Goal: Task Accomplishment & Management: Manage account settings

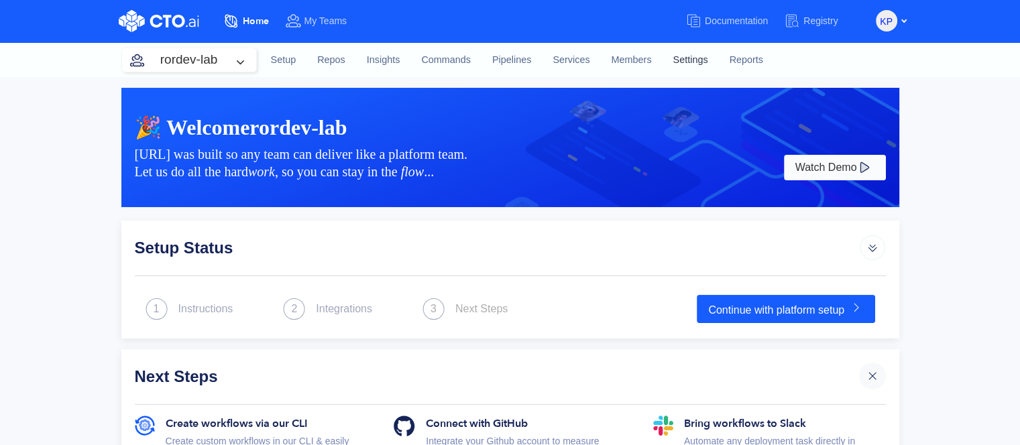
click at [699, 58] on link "Settings" at bounding box center [690, 60] width 56 height 36
click at [233, 58] on button "rordev-lab" at bounding box center [189, 59] width 134 height 23
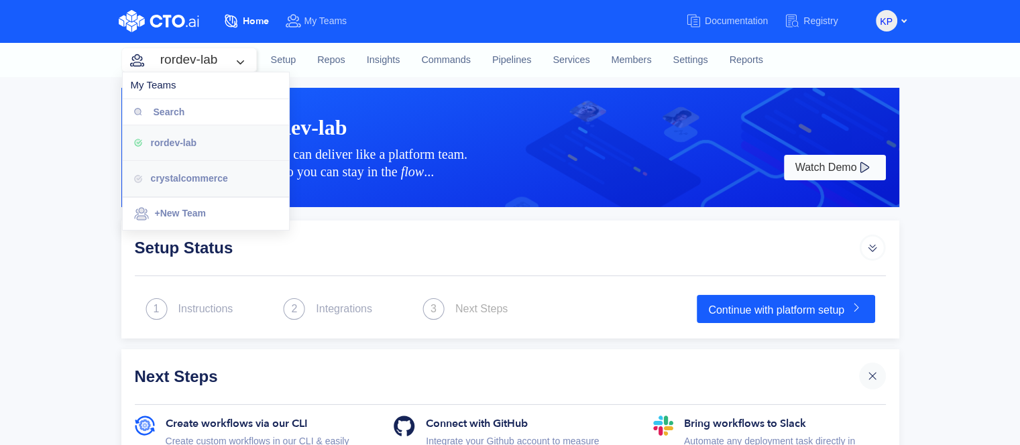
click at [224, 179] on span "crystalcommerce" at bounding box center [189, 178] width 77 height 11
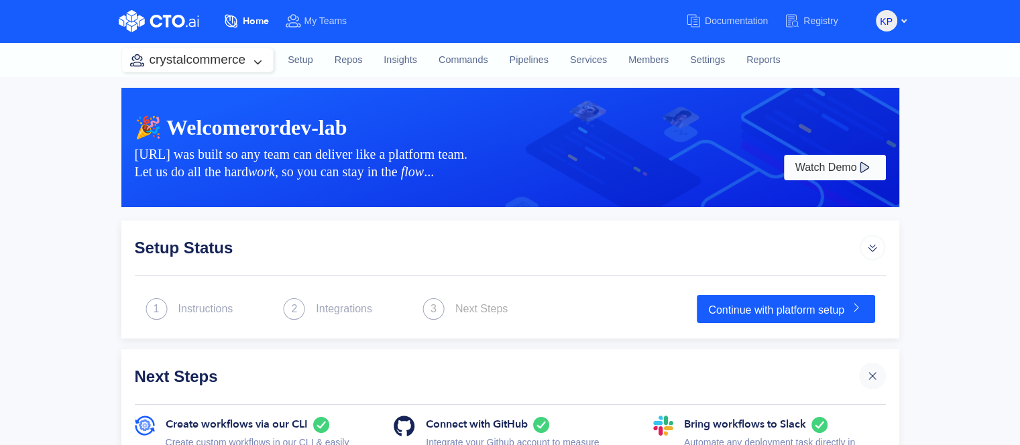
click at [902, 26] on div "KP" at bounding box center [892, 20] width 32 height 23
click at [898, 17] on div "KP" at bounding box center [892, 20] width 32 height 23
click at [908, 19] on ul "Home My Teams Documentation Registry KP Log Out Dashboard My Profile" at bounding box center [563, 21] width 700 height 25
click at [899, 23] on div "KP" at bounding box center [892, 20] width 32 height 23
click at [904, 17] on div "KP" at bounding box center [892, 20] width 32 height 23
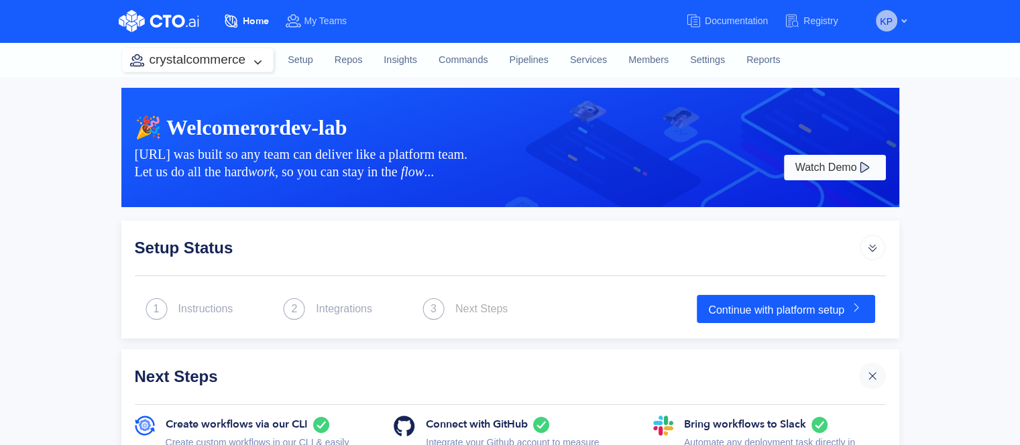
click at [897, 18] on button "KP" at bounding box center [886, 20] width 21 height 21
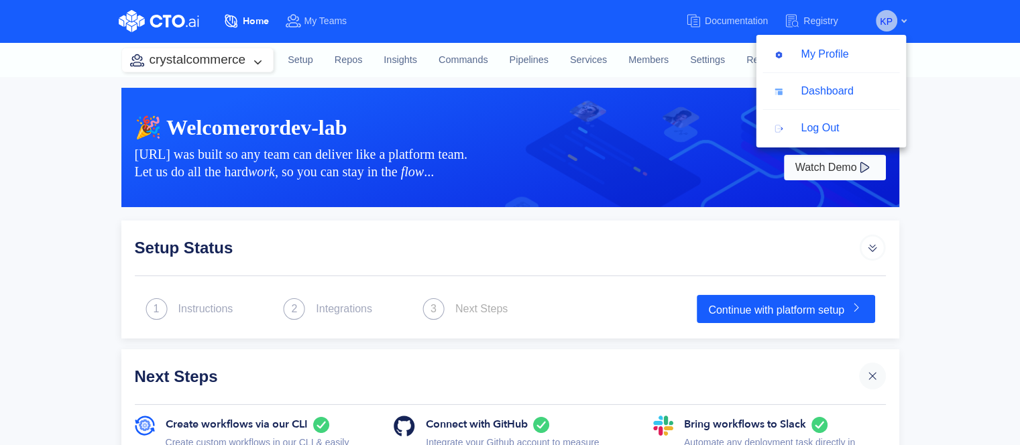
click at [897, 18] on button "KP" at bounding box center [886, 20] width 21 height 21
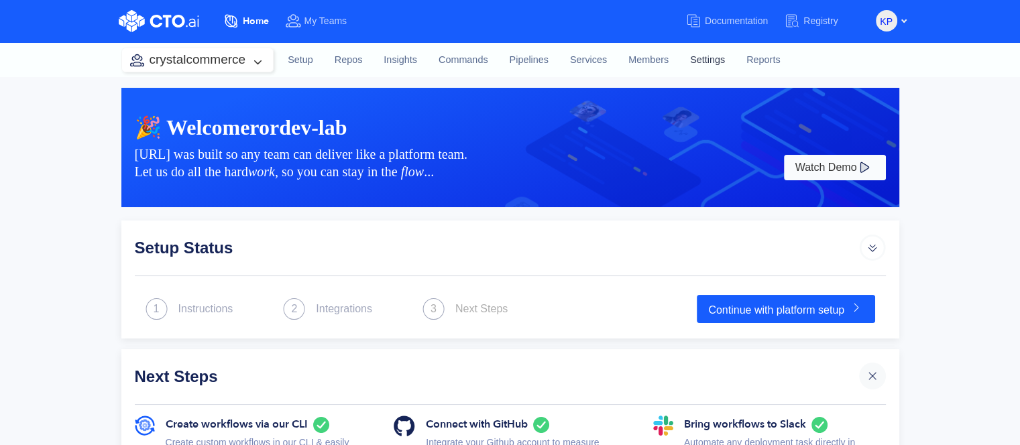
click at [707, 64] on link "Settings" at bounding box center [707, 60] width 56 height 36
click at [709, 70] on link "Settings" at bounding box center [707, 60] width 56 height 36
